Goal: Information Seeking & Learning: Learn about a topic

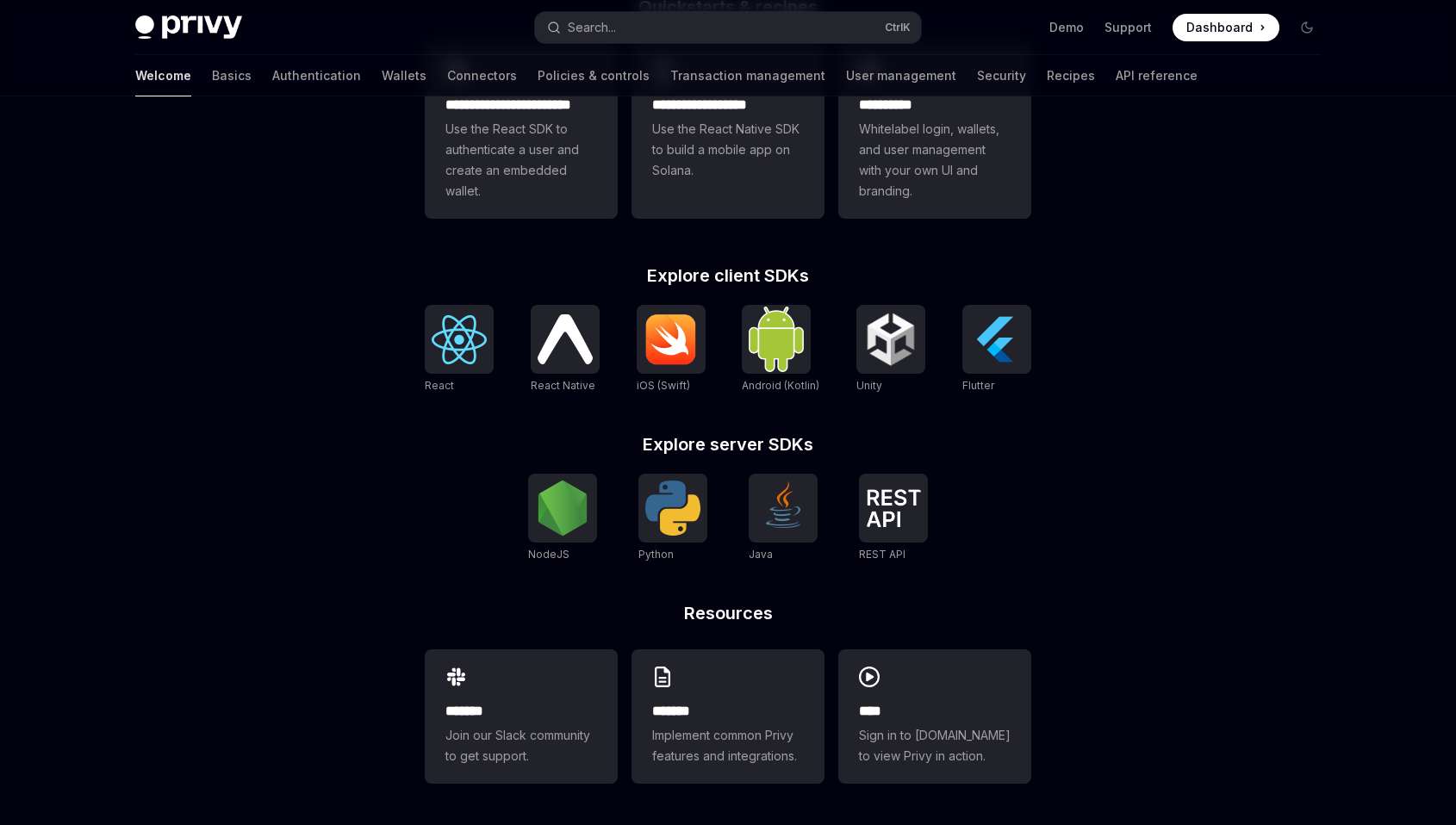
scroll to position [521, 0]
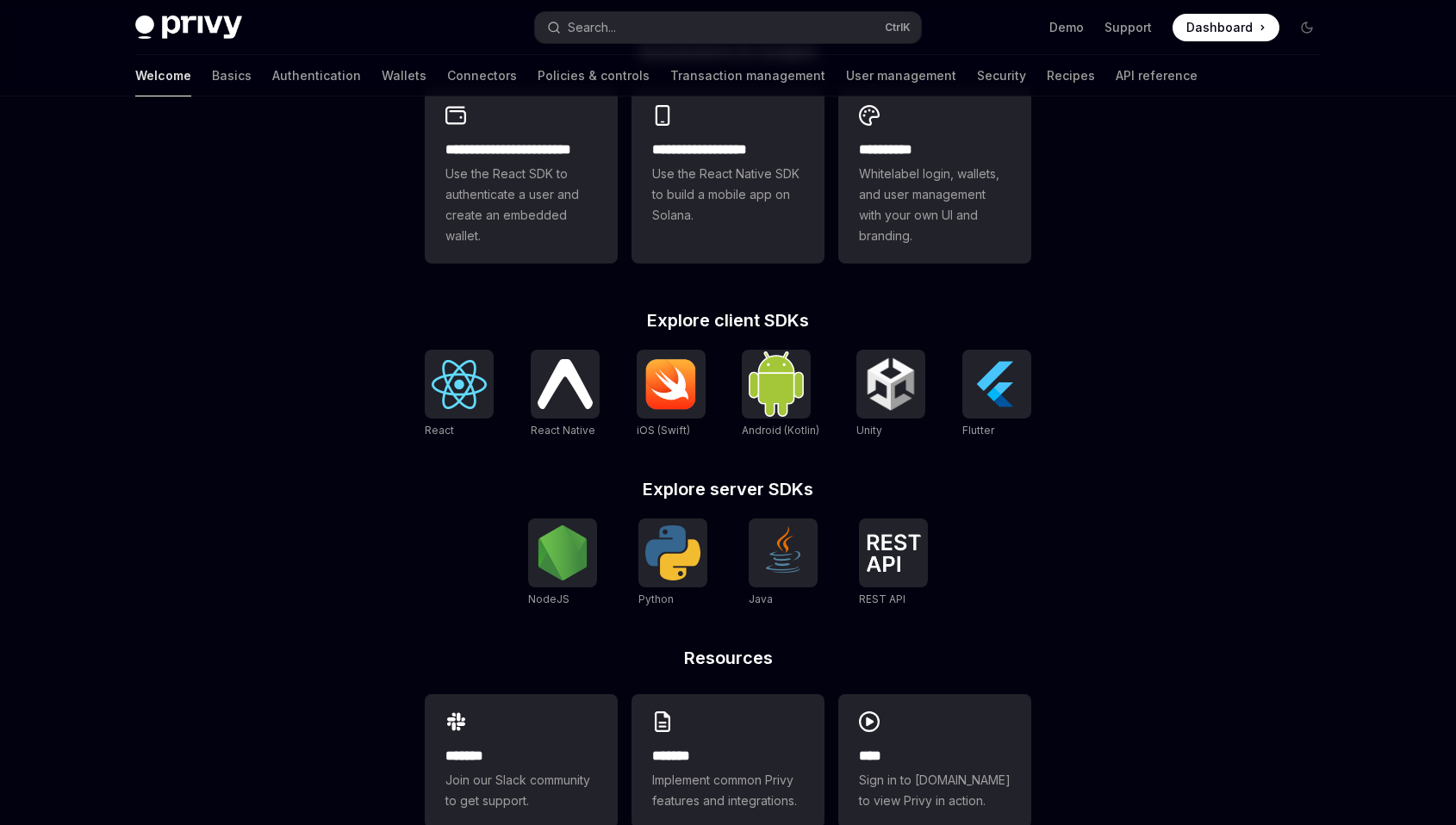
drag, startPoint x: 0, startPoint y: 0, endPoint x: 1461, endPoint y: 297, distance: 1490.9
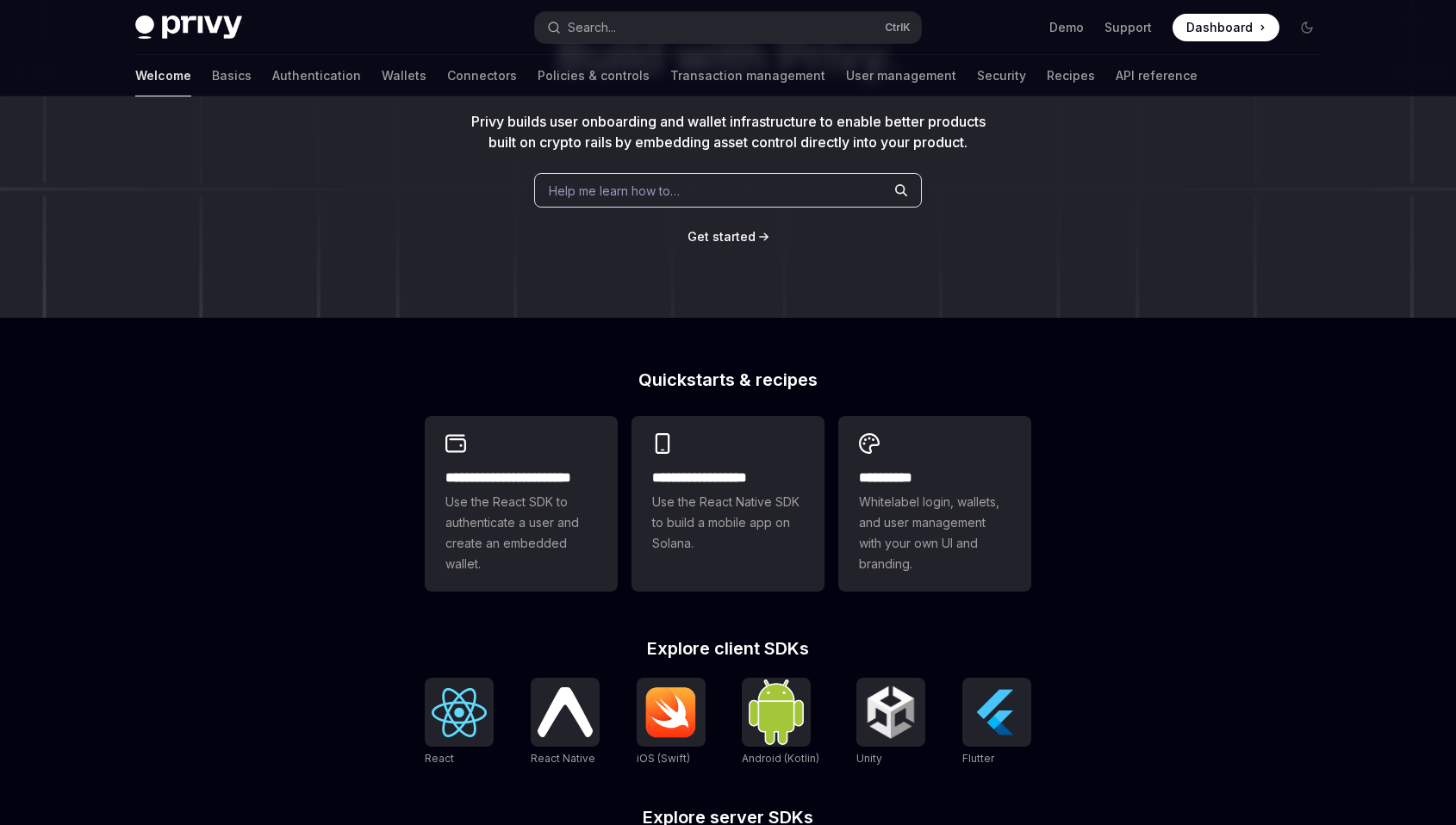
scroll to position [0, 0]
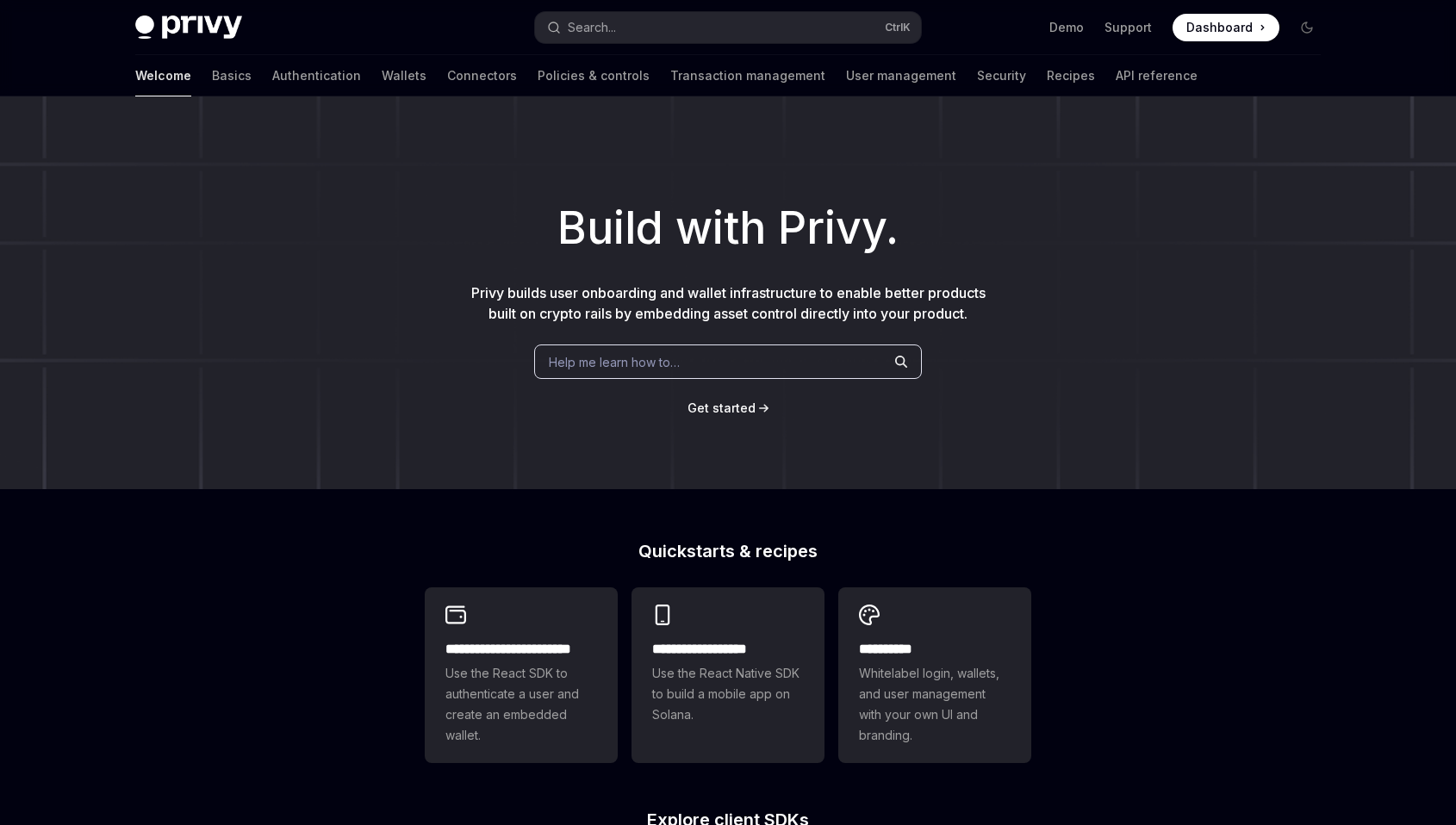
click at [649, 345] on div "Help me learn how to…" at bounding box center [728, 361] width 387 height 34
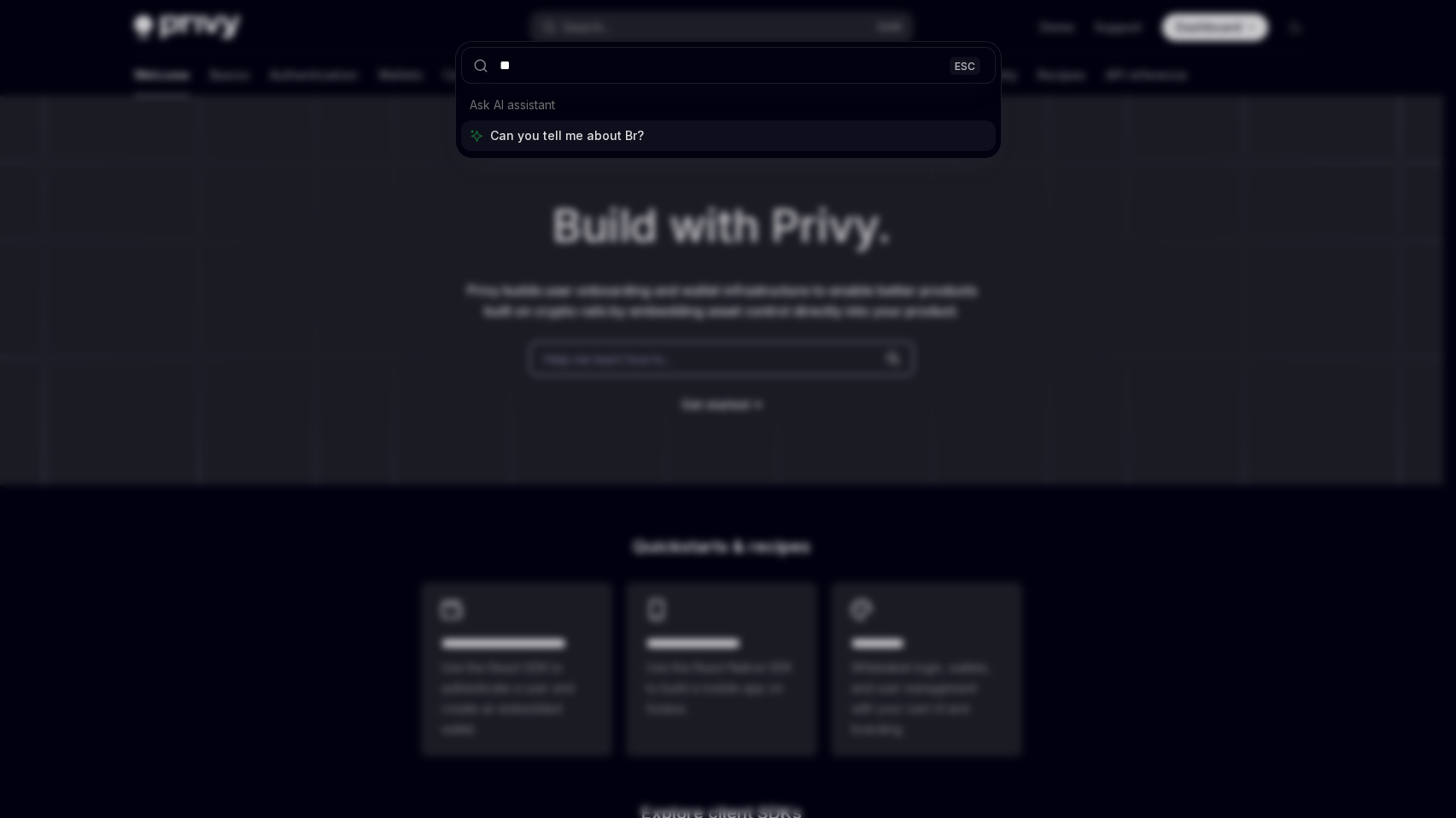
type input "*"
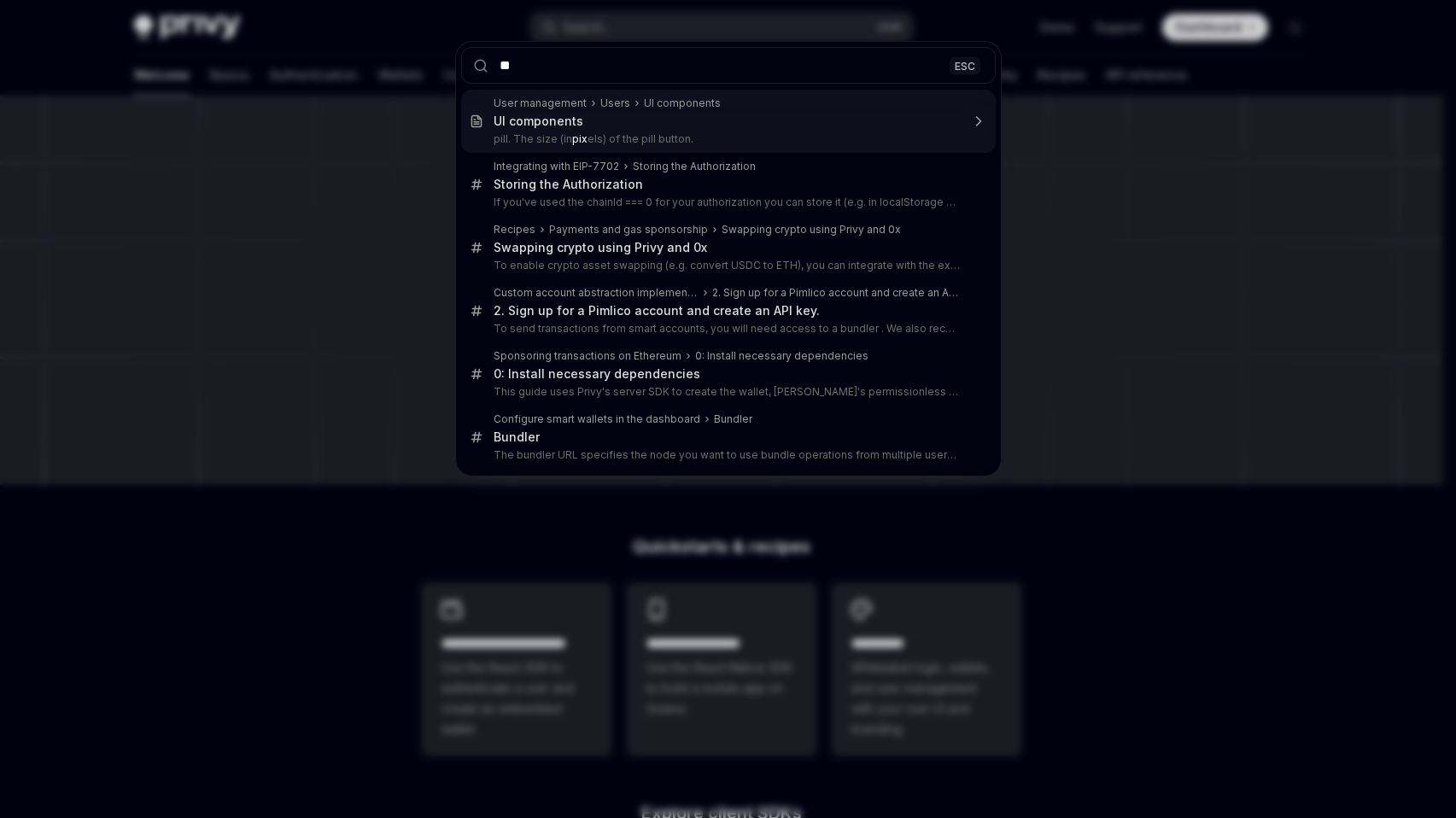
type input "*"
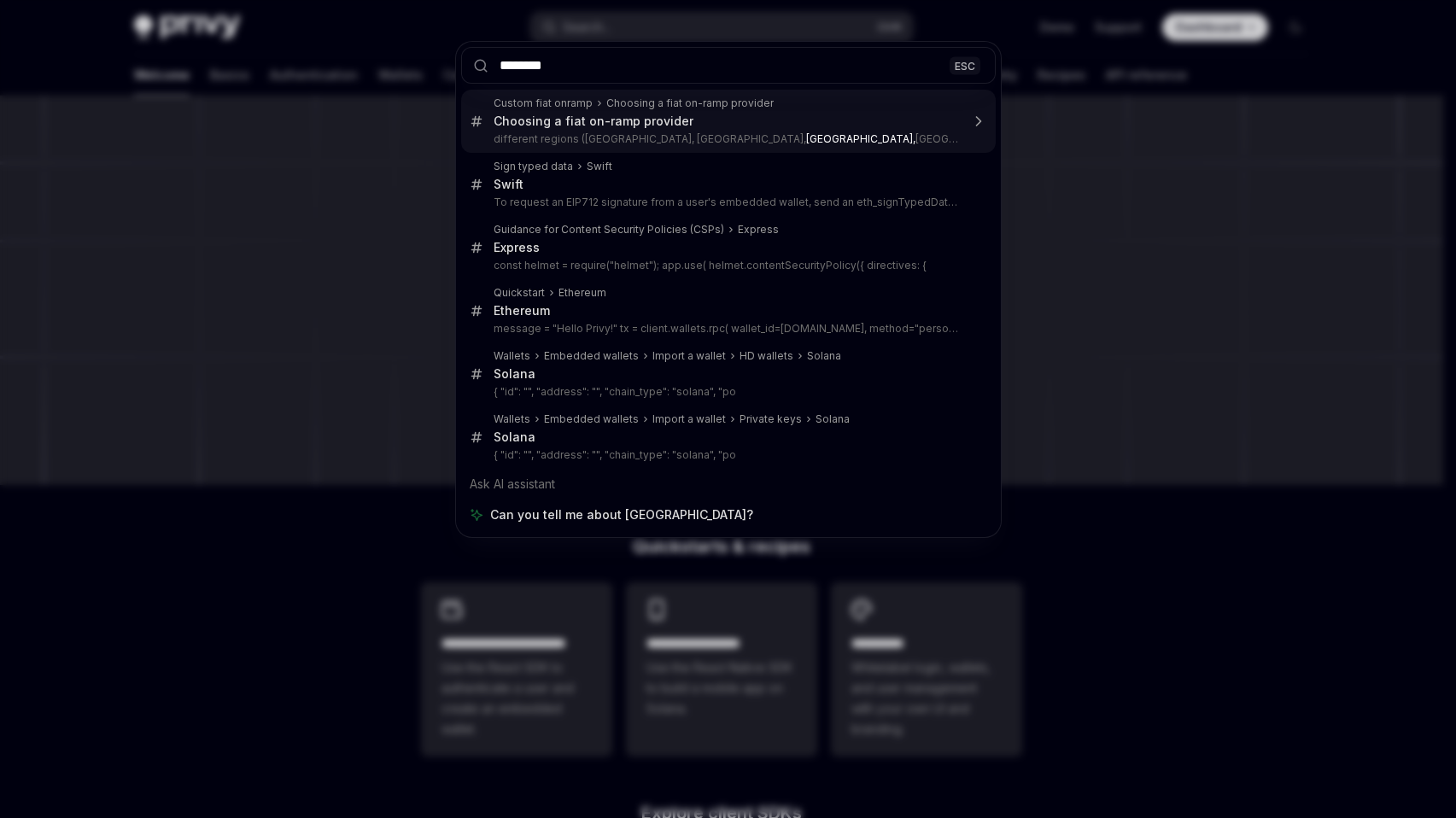
type input "*********"
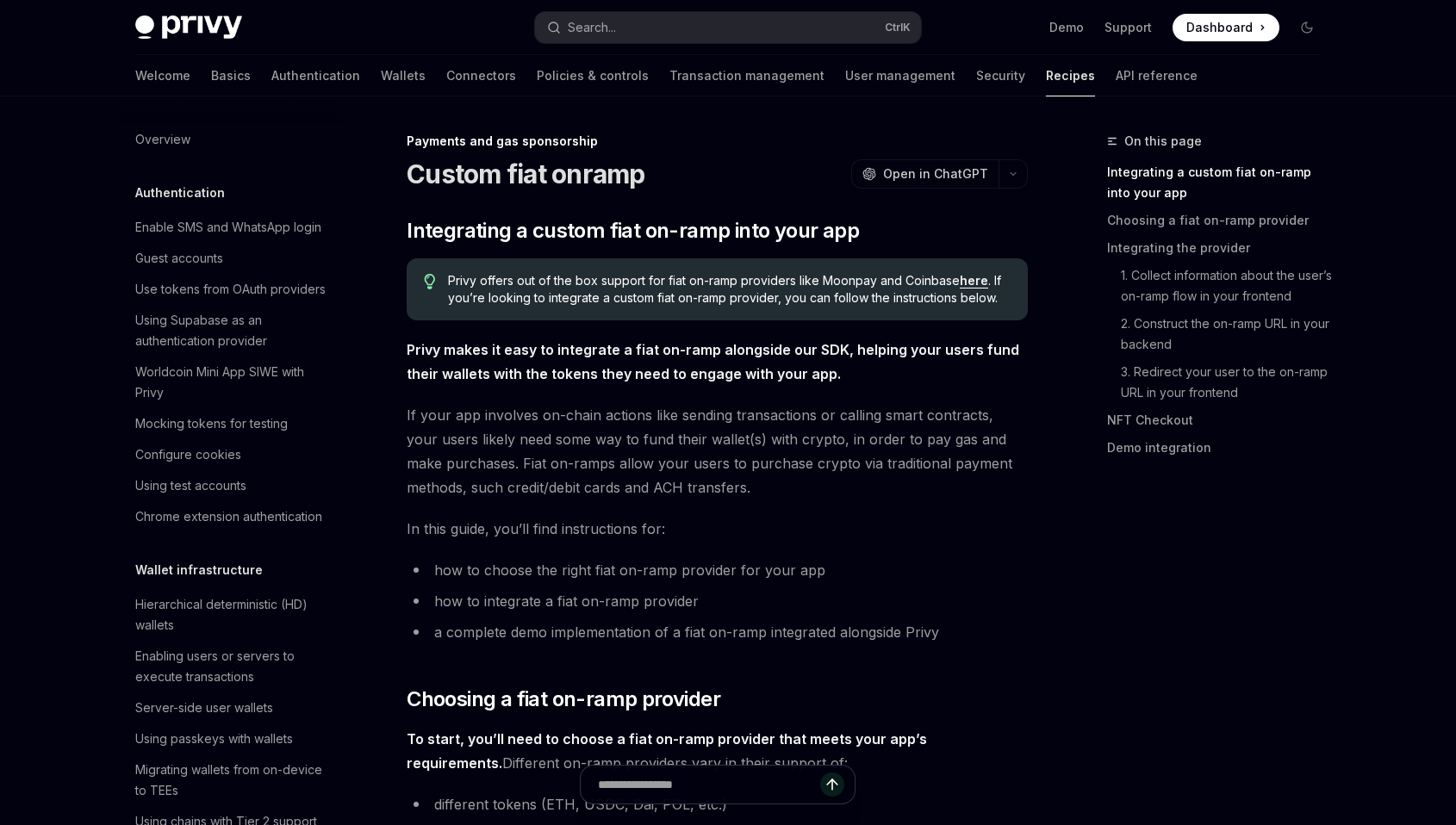
scroll to position [1332, 0]
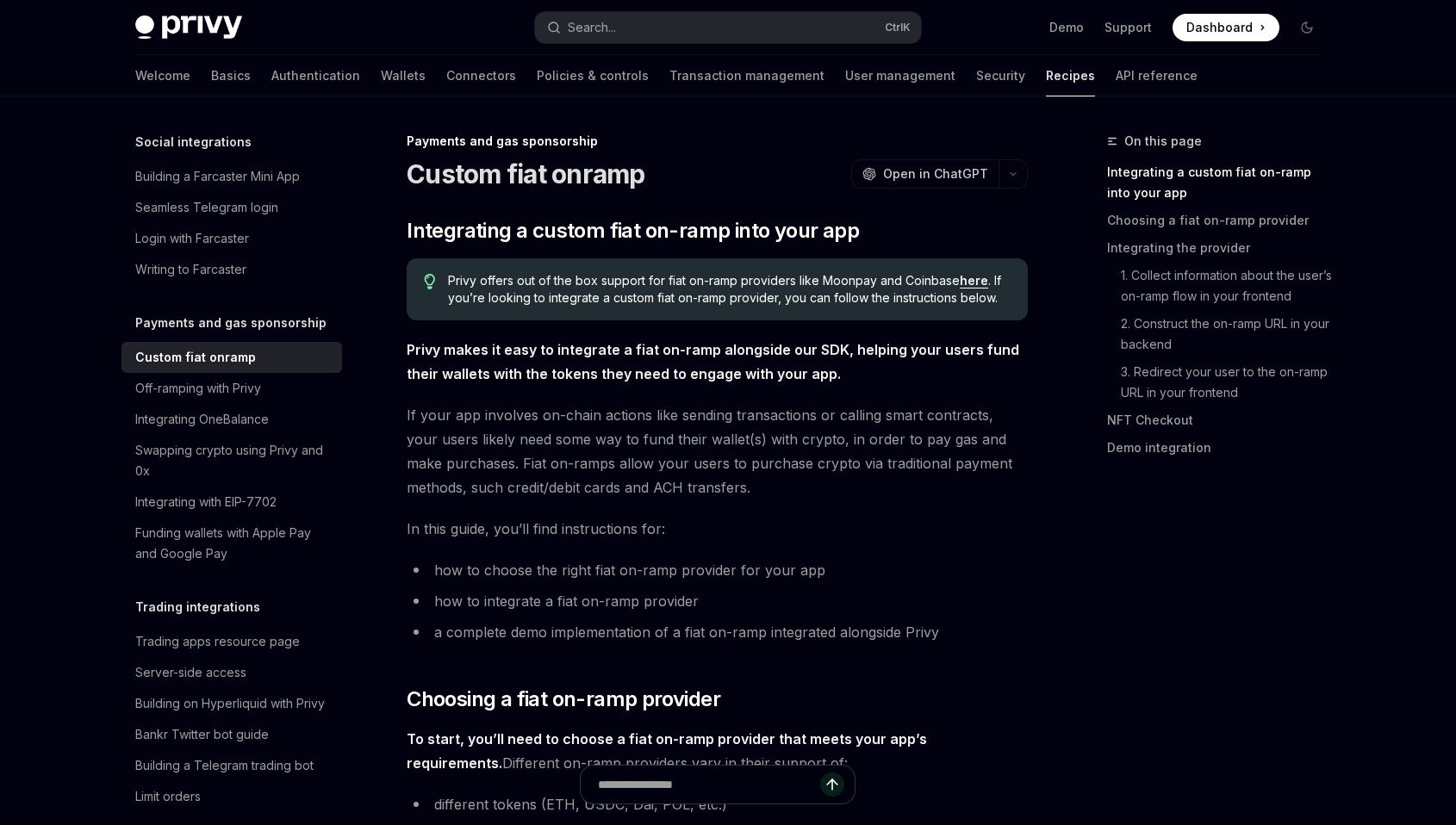
click at [1292, 94] on div "Welcome Basics Authentication Wallets Connectors Policies & controls Transactio…" at bounding box center [727, 76] width 1268 height 41
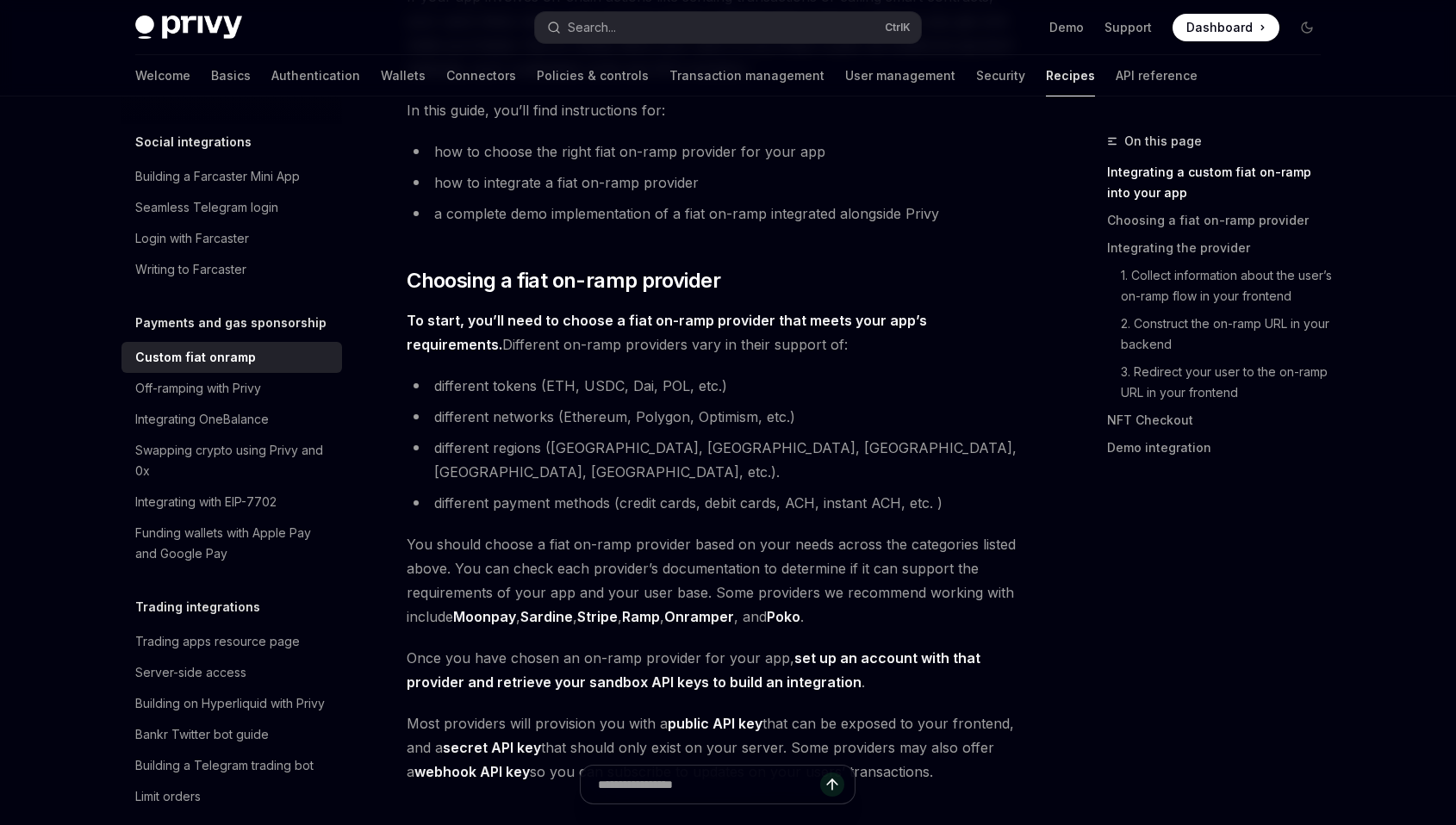
scroll to position [399, 0]
